Goal: Information Seeking & Learning: Learn about a topic

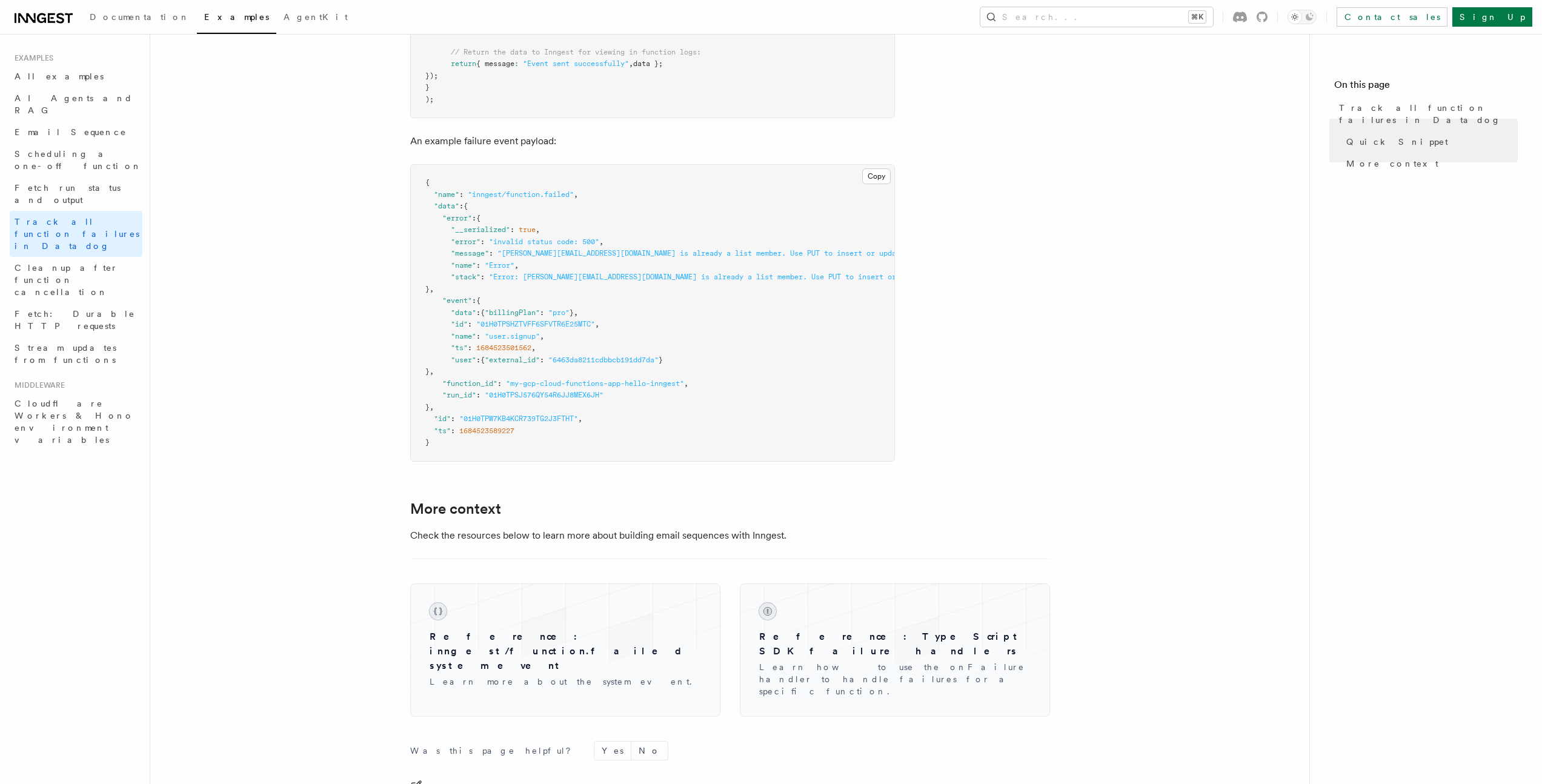
scroll to position [806, 0]
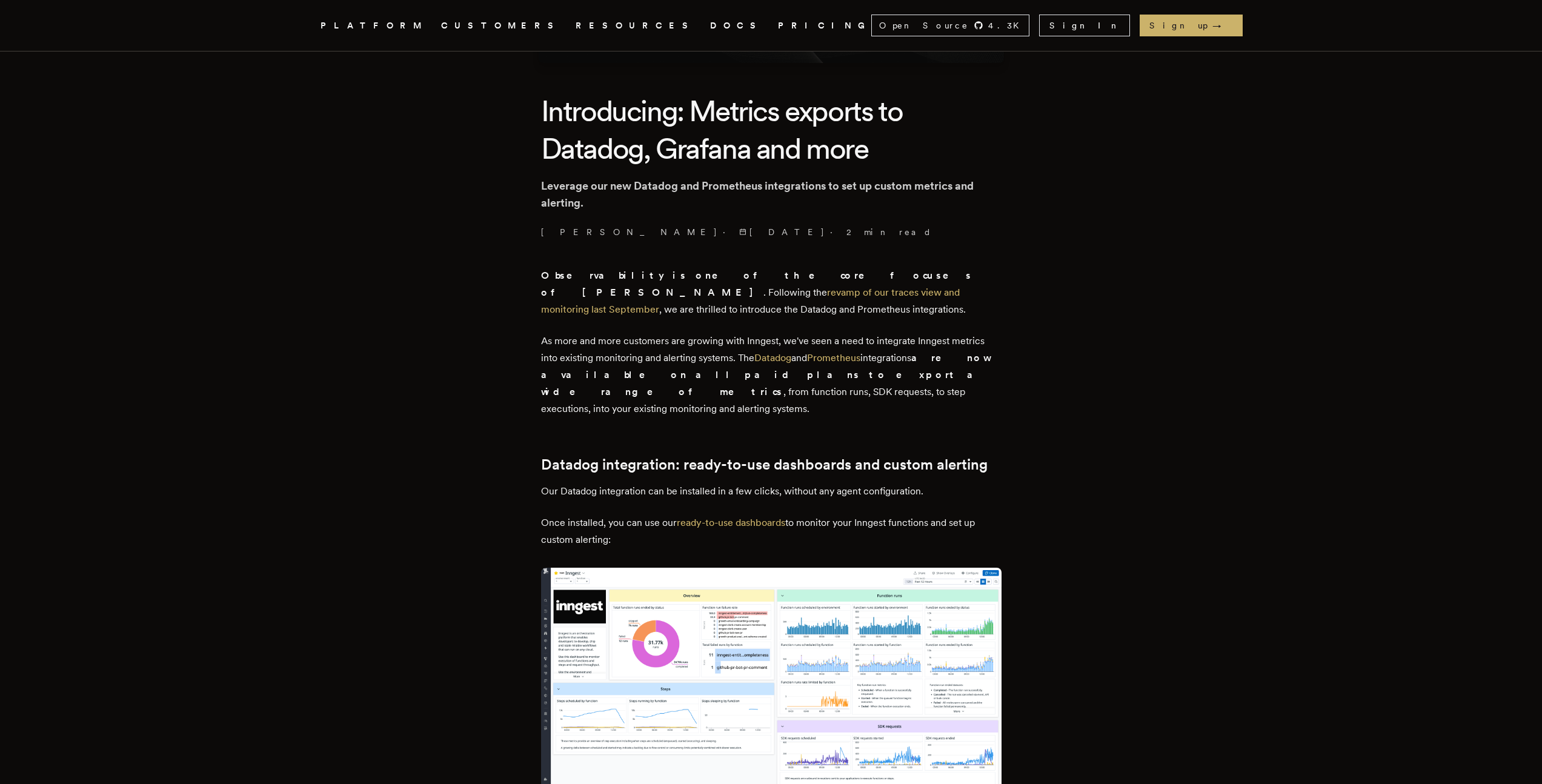
scroll to position [430, 0]
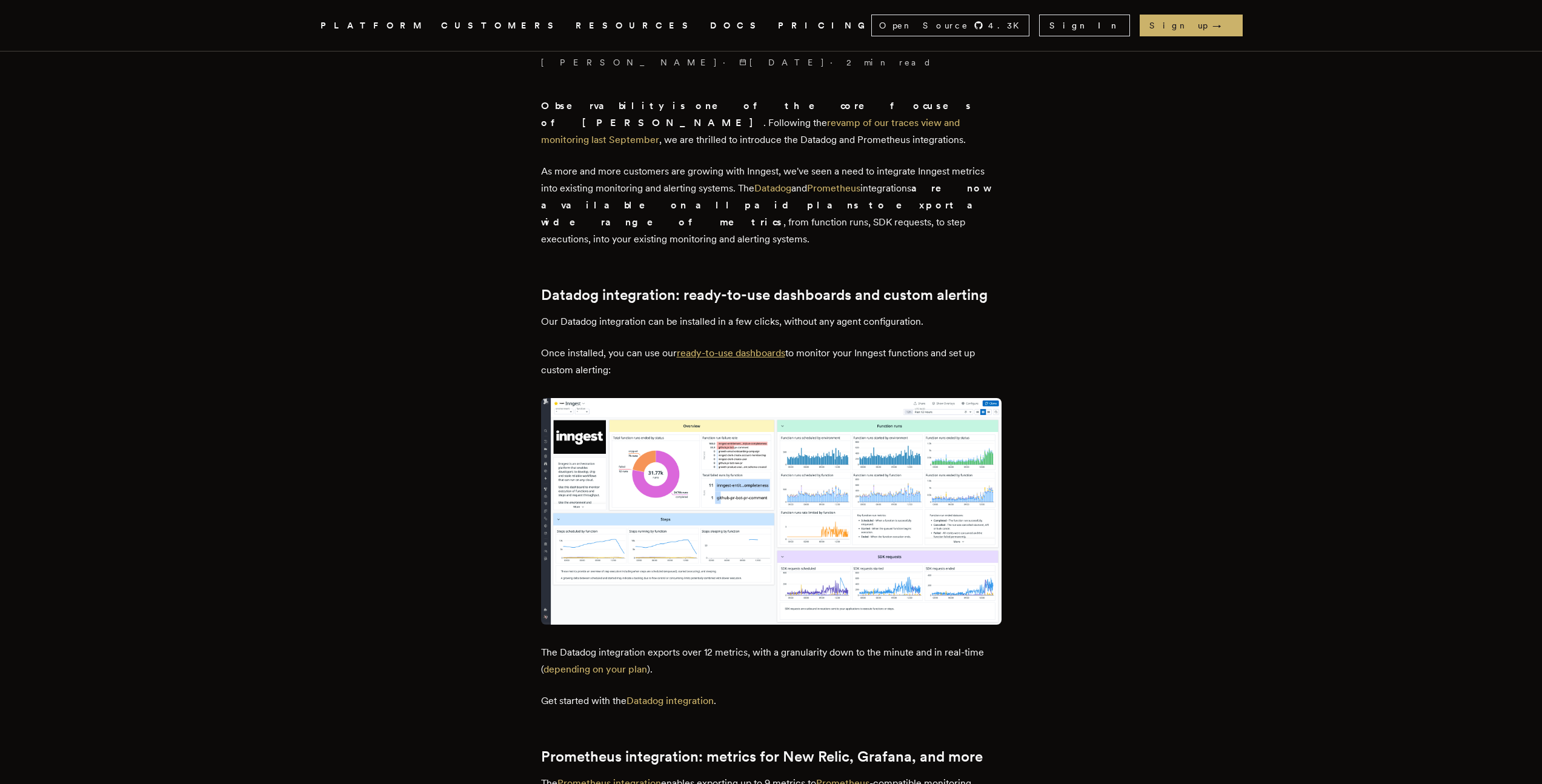
click at [728, 347] on link "ready-to-use dashboards" at bounding box center [731, 352] width 109 height 11
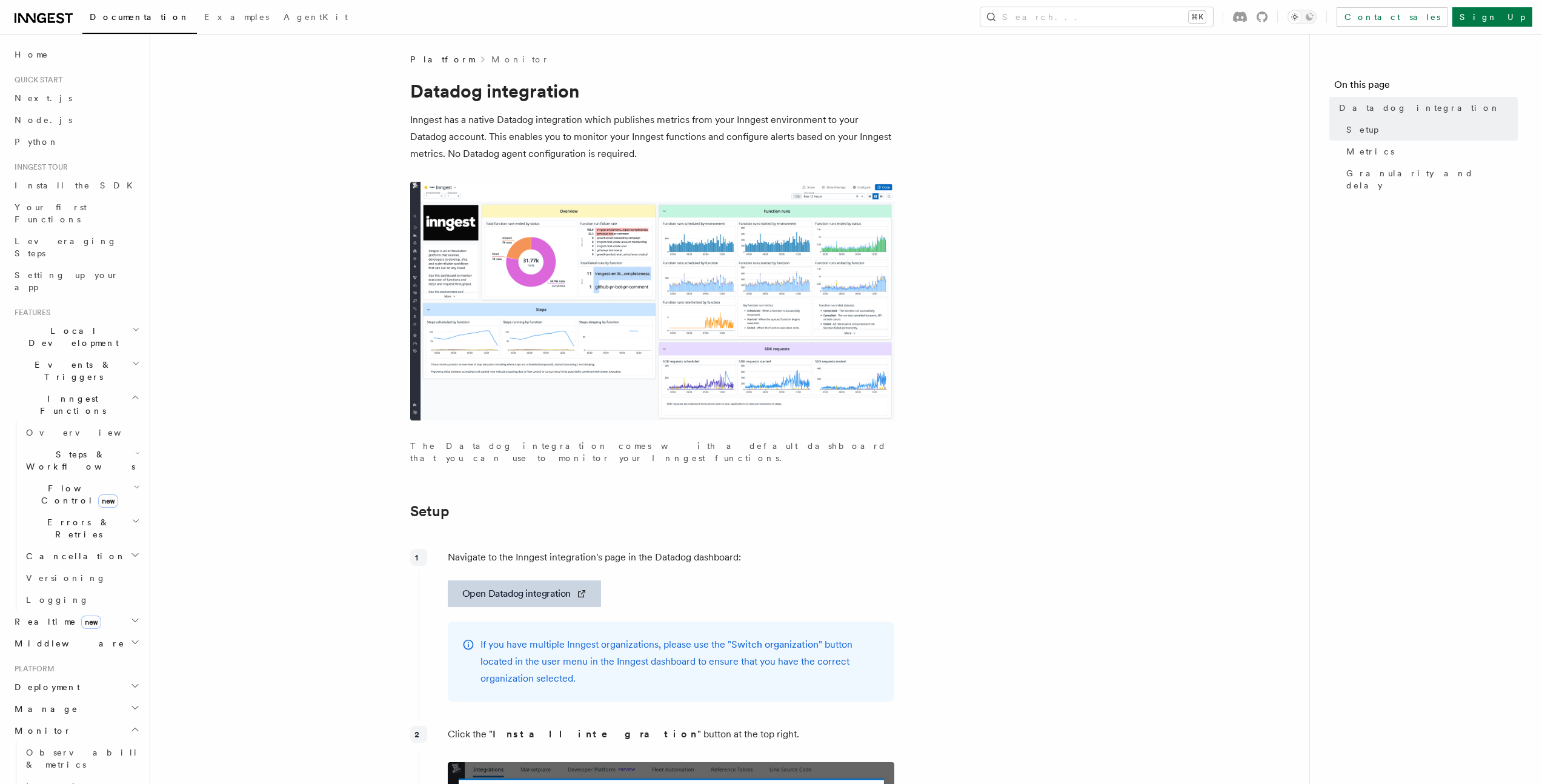
click at [533, 580] on link "Open Datadog integration" at bounding box center [525, 593] width 154 height 27
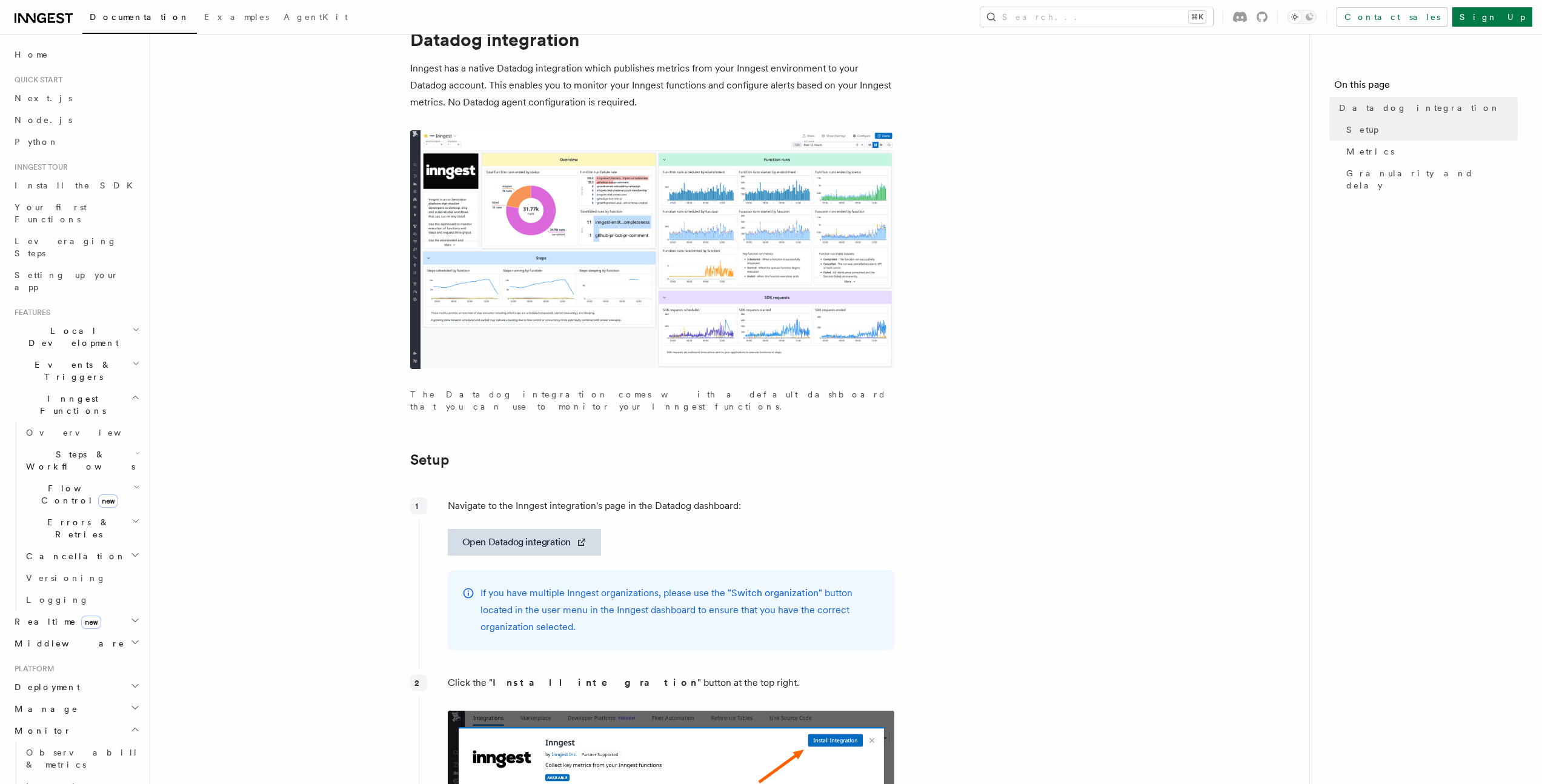
scroll to position [53, 0]
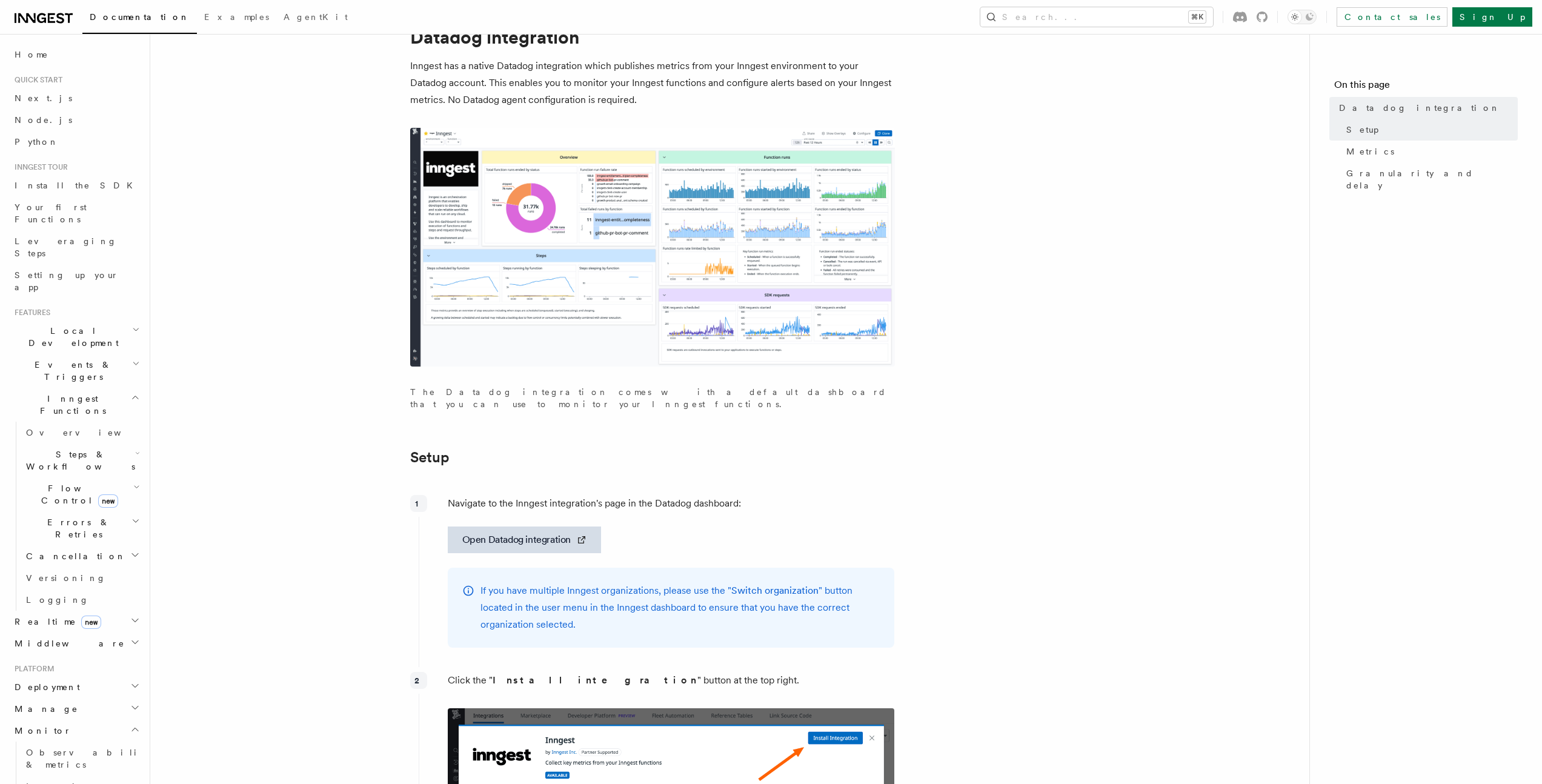
click at [503, 245] on img at bounding box center [652, 247] width 485 height 239
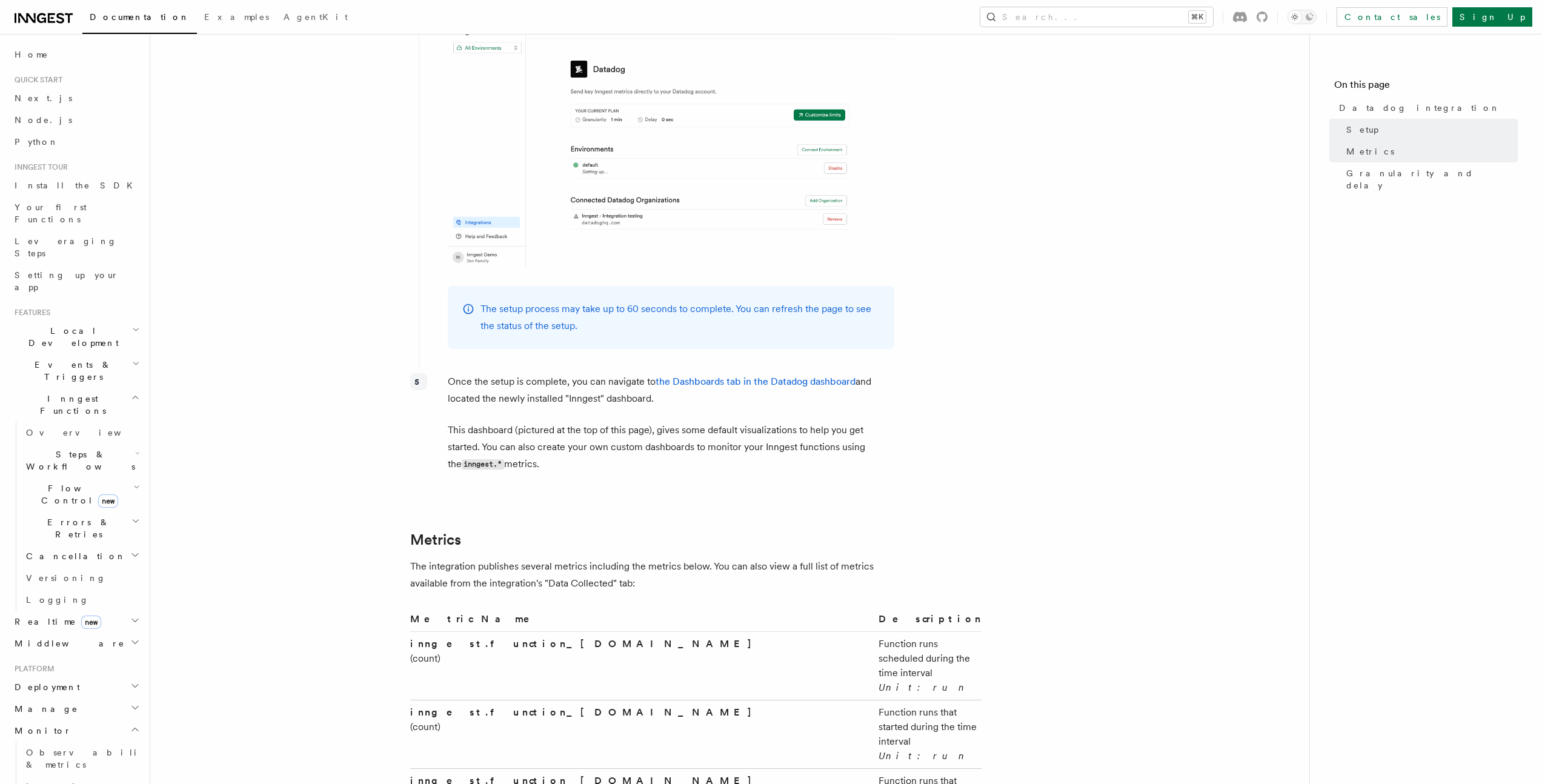
scroll to position [1662, 0]
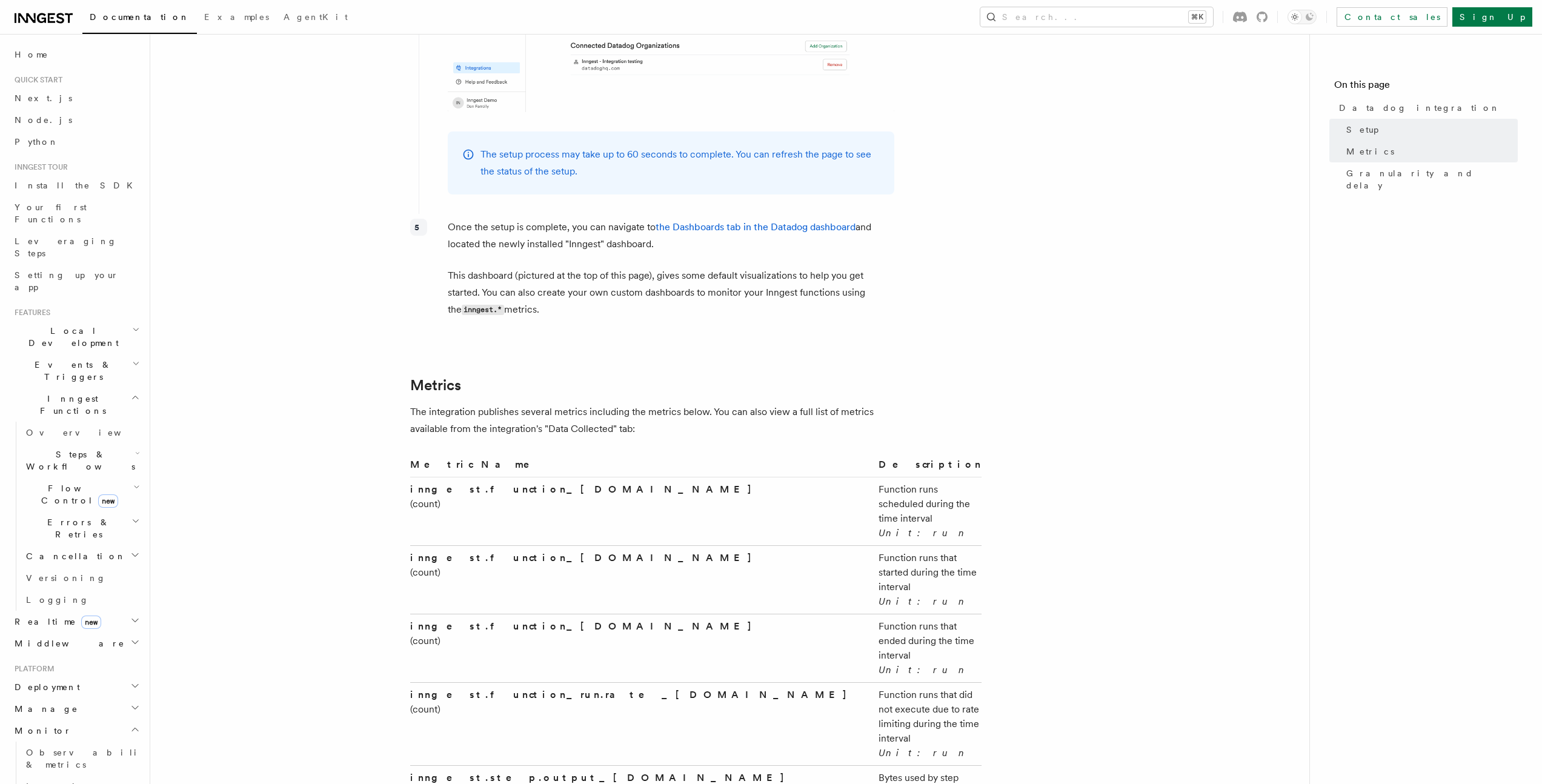
drag, startPoint x: 428, startPoint y: 400, endPoint x: 893, endPoint y: 403, distance: 465.0
click at [887, 404] on p "The integration publishes several metrics including the metrics below. You can …" at bounding box center [652, 420] width 485 height 34
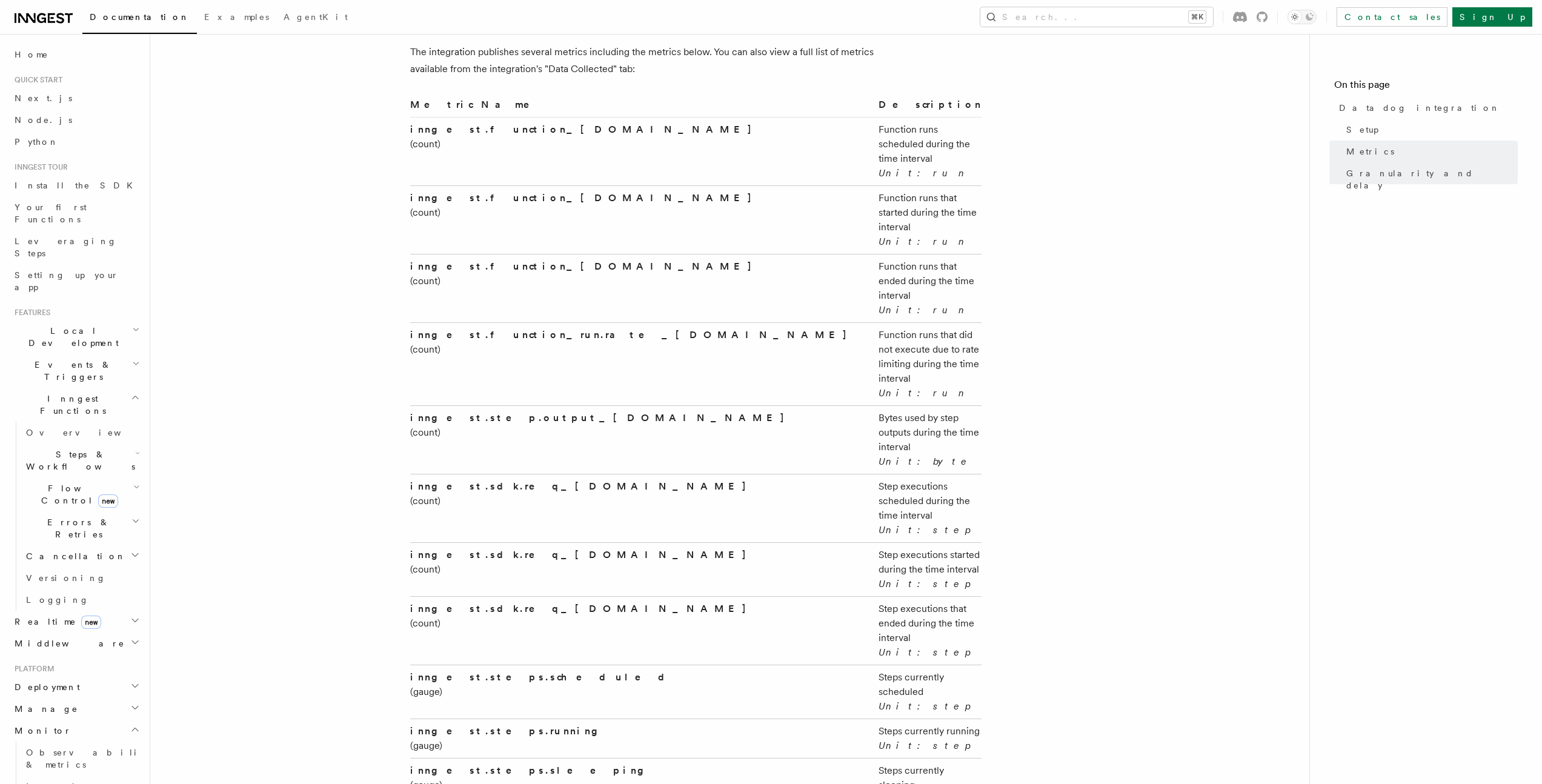
scroll to position [2203, 0]
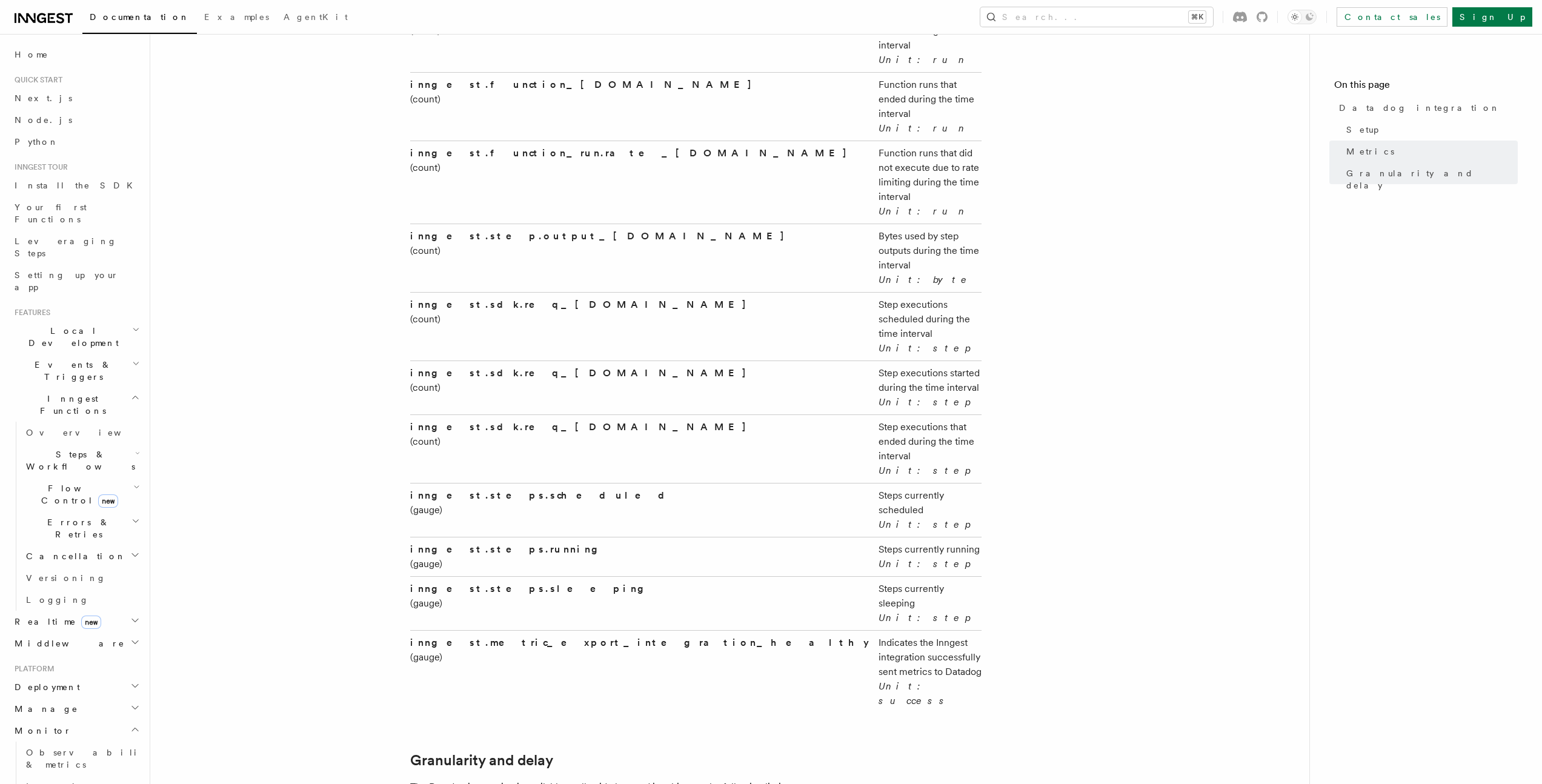
drag, startPoint x: 414, startPoint y: 493, endPoint x: 522, endPoint y: 497, distance: 108.1
click at [522, 778] on p "The Datadog integration is available to all paid plans and is subject to the fo…" at bounding box center [652, 787] width 485 height 17
click at [506, 637] on strong "inngest.metric_export_integration_healthy" at bounding box center [639, 642] width 459 height 11
click at [513, 489] on strong "inngest.steps.scheduled" at bounding box center [542, 494] width 264 height 11
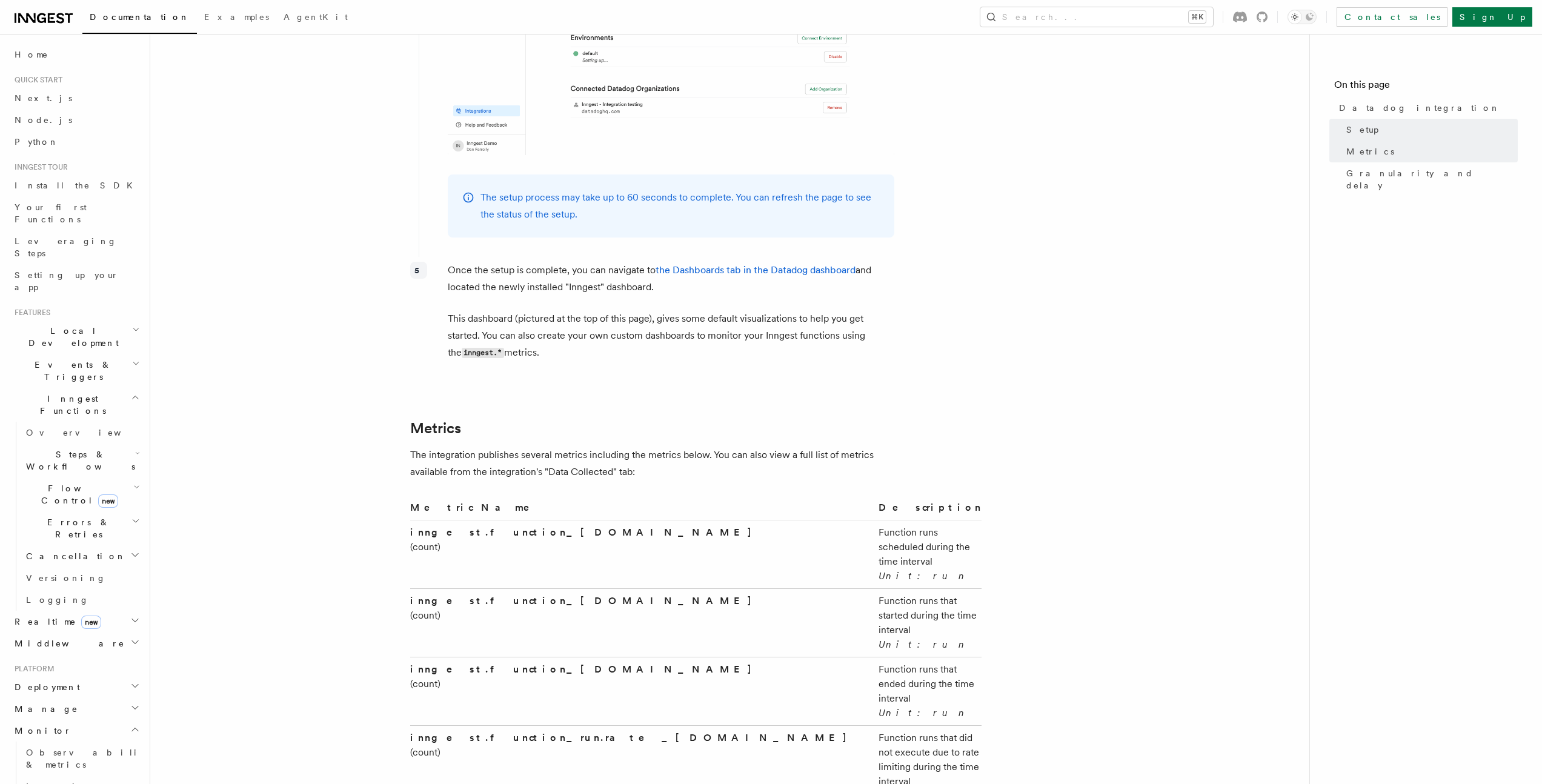
scroll to position [1560, 0]
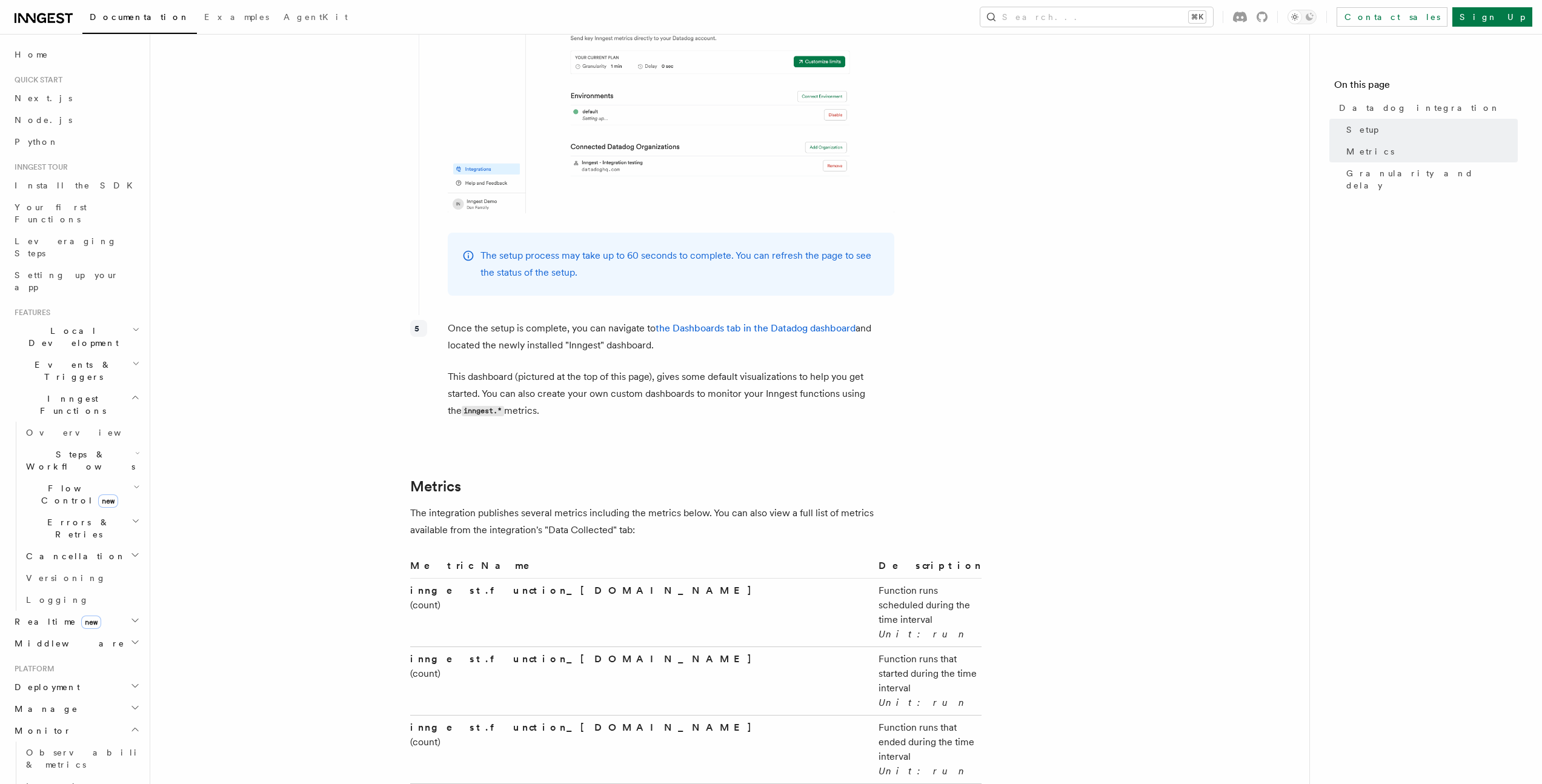
drag, startPoint x: 455, startPoint y: 361, endPoint x: 806, endPoint y: 361, distance: 351.0
click at [802, 368] on p "This dashboard (pictured at the top of this page), gives some default visualiza…" at bounding box center [670, 394] width 446 height 52
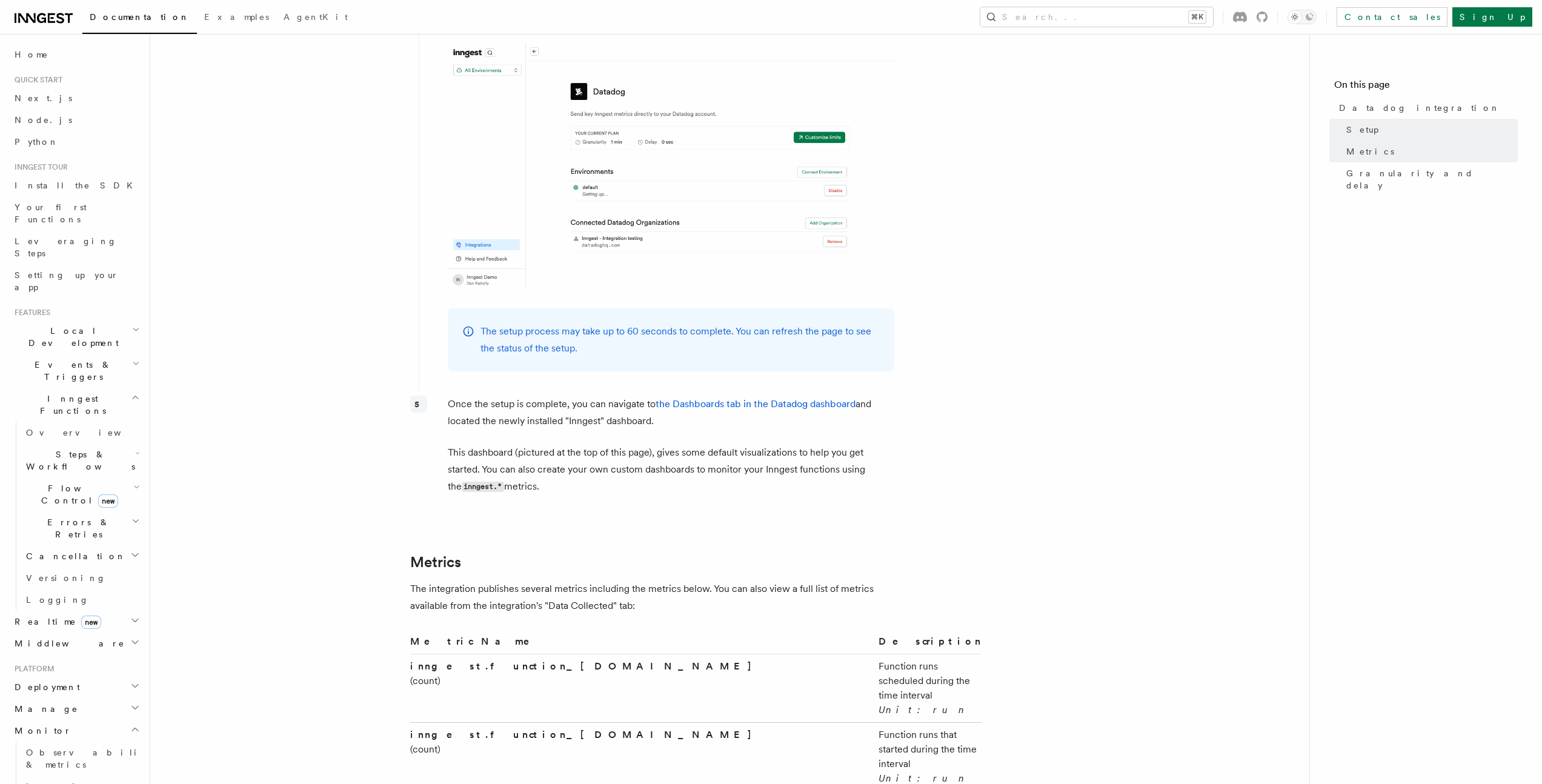
scroll to position [1220, 0]
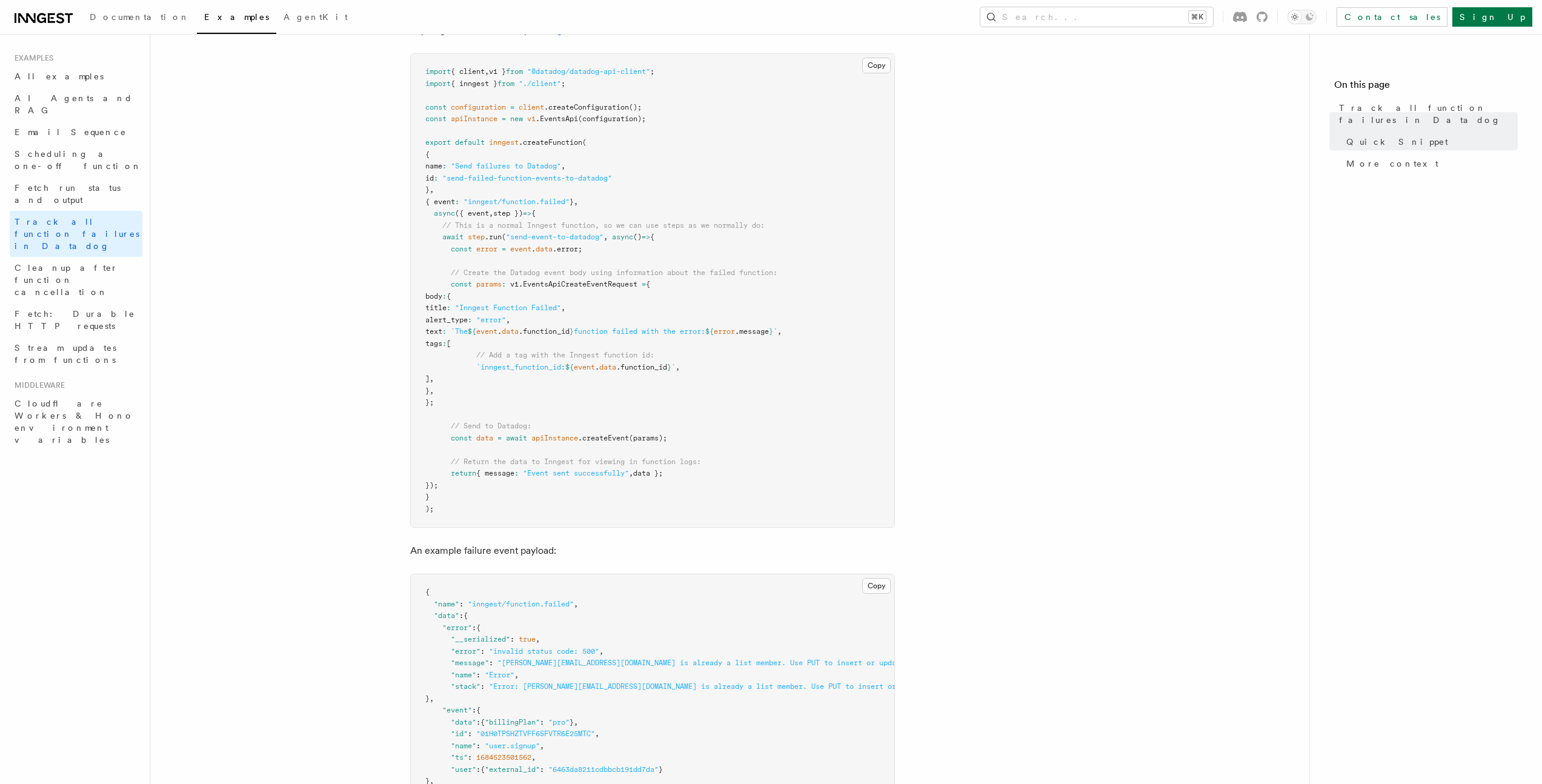
scroll to position [573, 0]
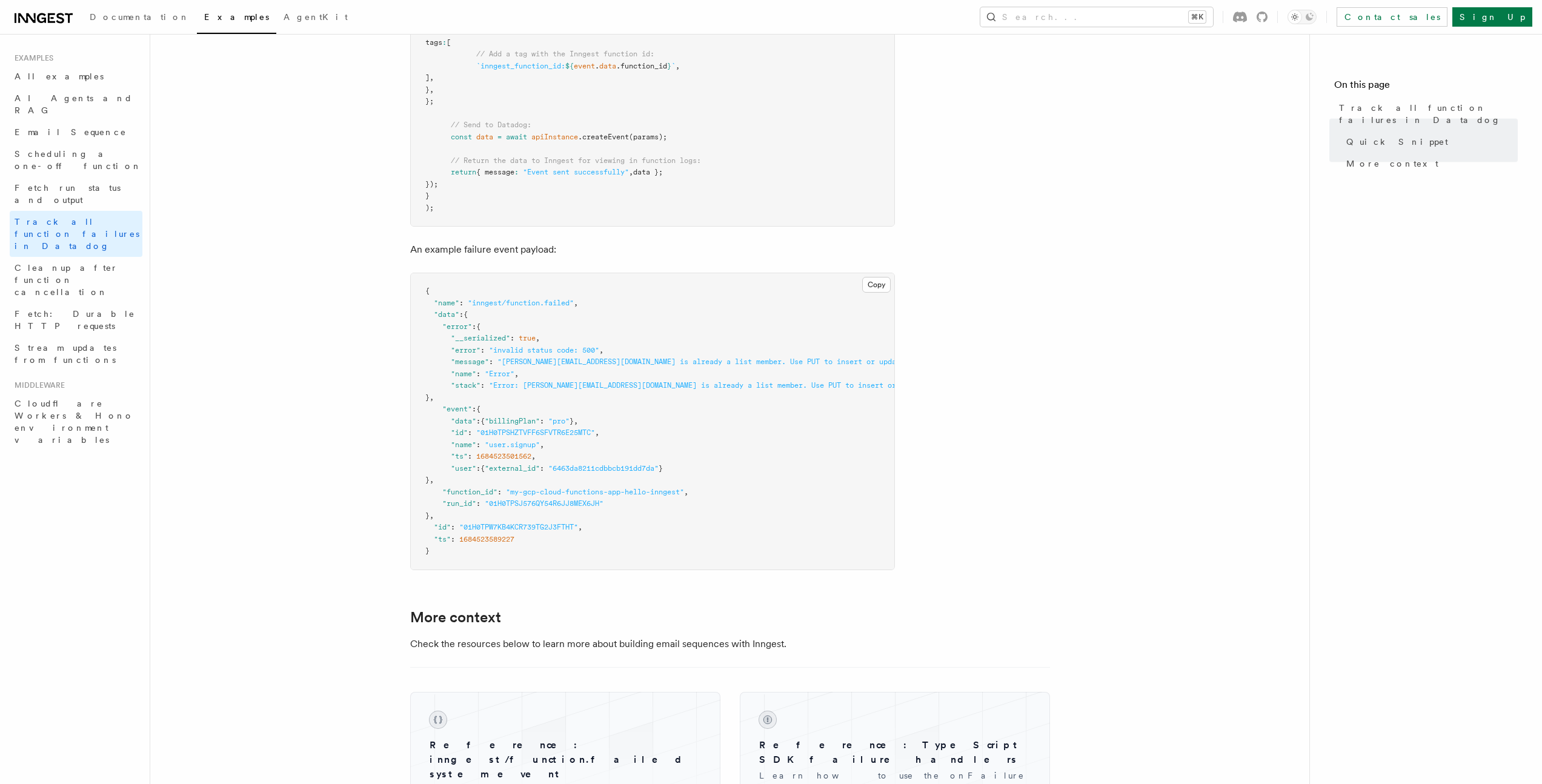
click at [1052, 445] on article "Examples Track all function failures in Datadog Your functions may fail from ti…" at bounding box center [730, 266] width 1120 height 1571
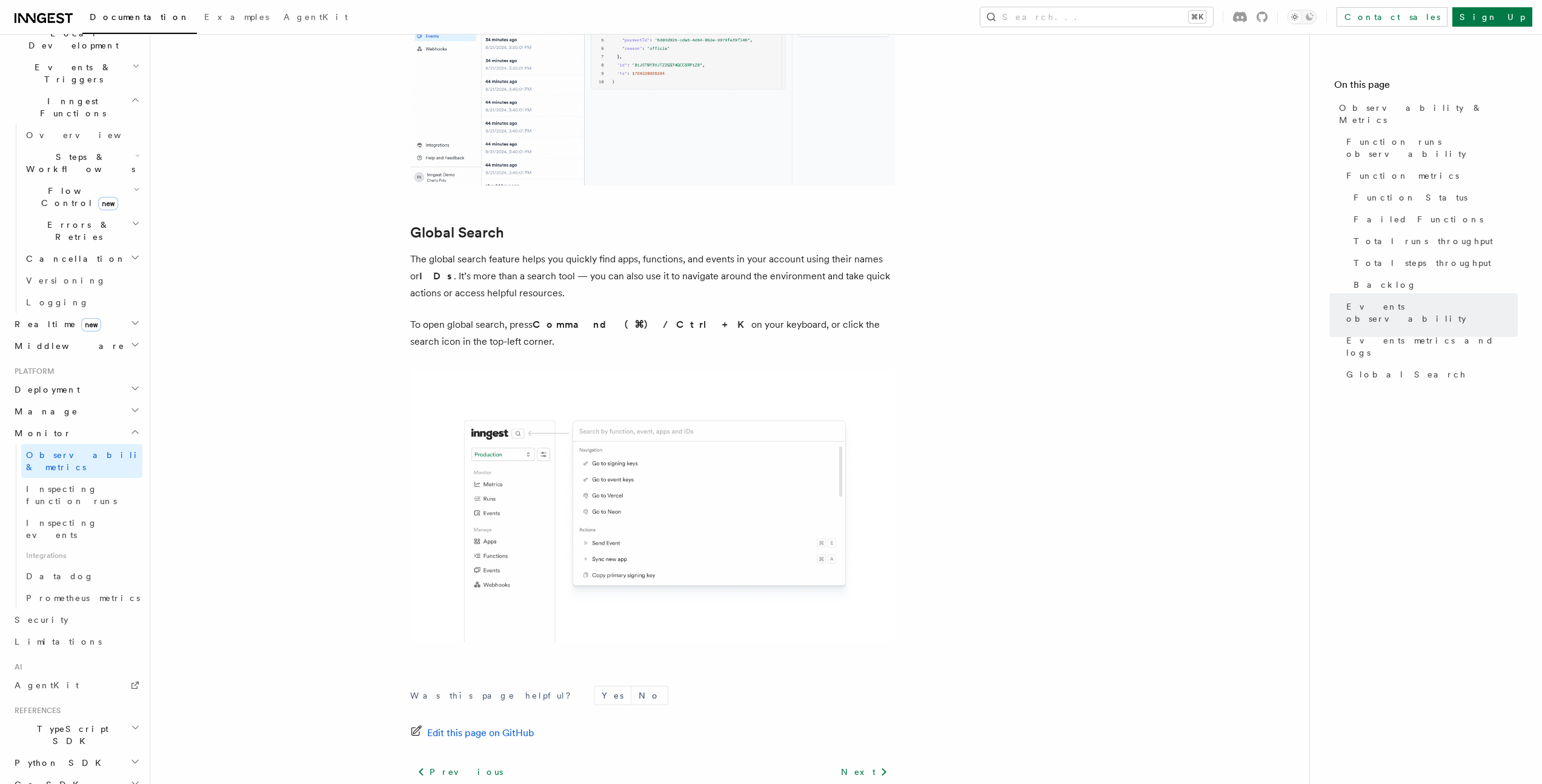
scroll to position [314, 0]
click at [62, 779] on link "REST API" at bounding box center [76, 789] width 133 height 22
